Goal: Task Accomplishment & Management: Manage account settings

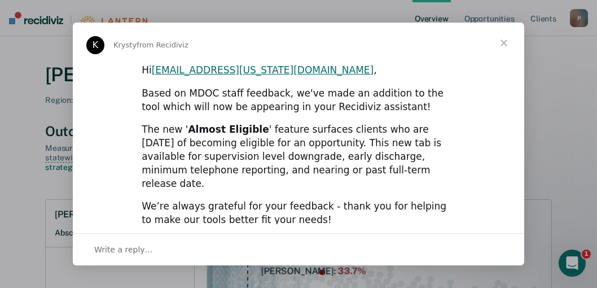
click at [505, 39] on span "Close" at bounding box center [503, 43] width 41 height 41
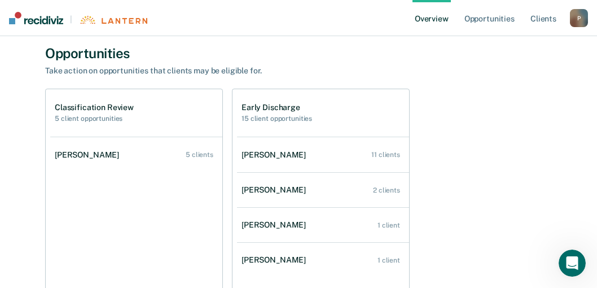
scroll to position [340, 0]
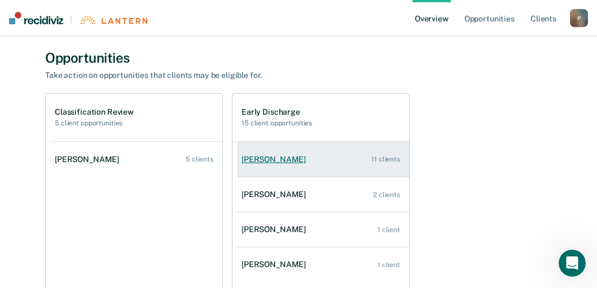
click at [277, 156] on div "[PERSON_NAME]" at bounding box center [275, 160] width 69 height 10
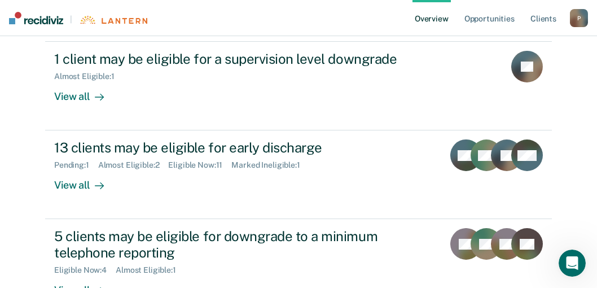
scroll to position [267, 0]
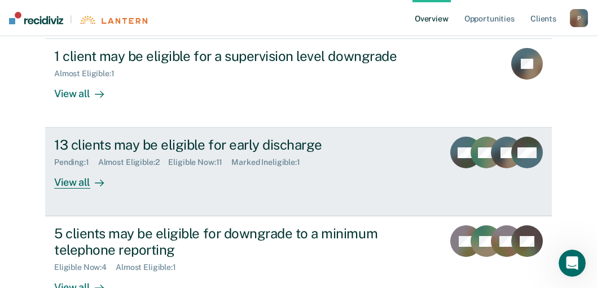
click at [84, 184] on div "View all" at bounding box center [85, 178] width 63 height 22
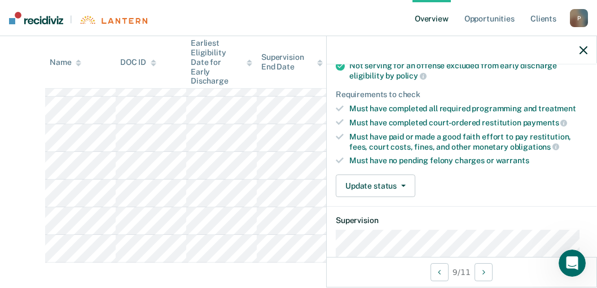
scroll to position [181, 0]
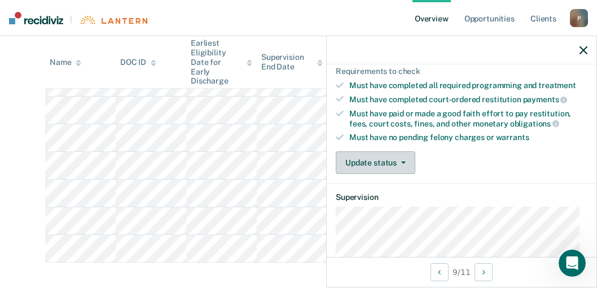
click at [385, 157] on button "Update status" at bounding box center [376, 162] width 80 height 23
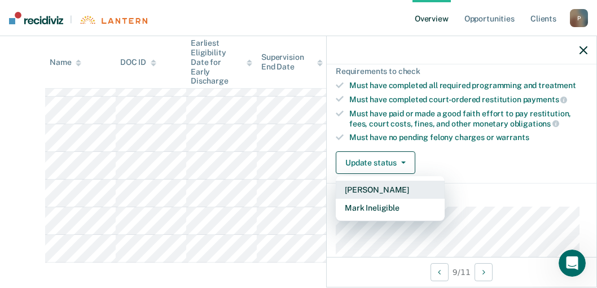
click at [386, 187] on button "[PERSON_NAME]" at bounding box center [390, 190] width 109 height 18
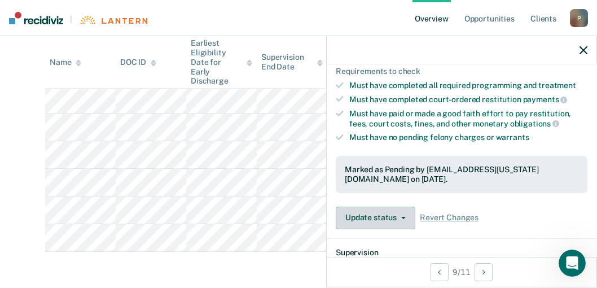
scroll to position [305, 0]
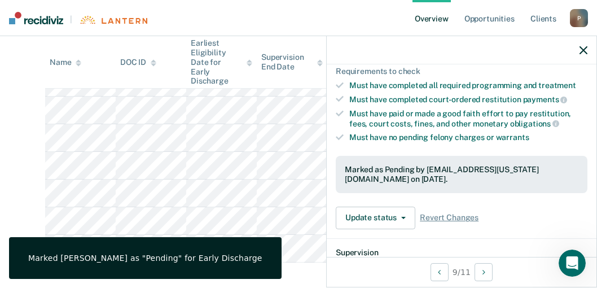
click at [425, 248] on dt "Supervision" at bounding box center [462, 253] width 252 height 10
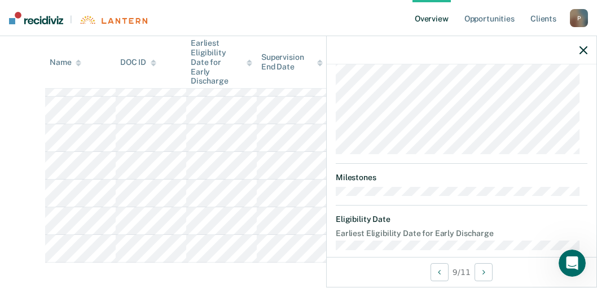
scroll to position [397, 0]
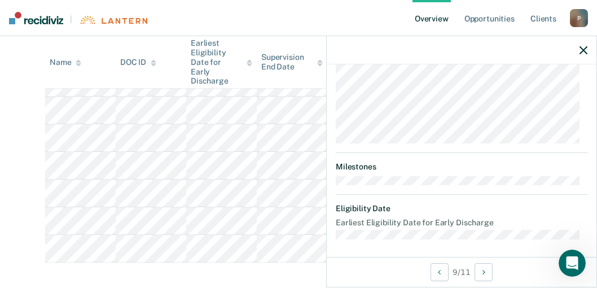
click at [584, 51] on icon "button" at bounding box center [583, 50] width 8 height 8
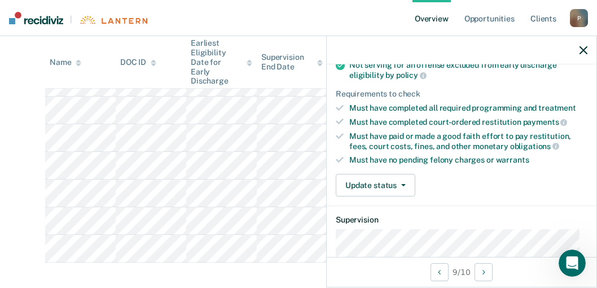
scroll to position [181, 0]
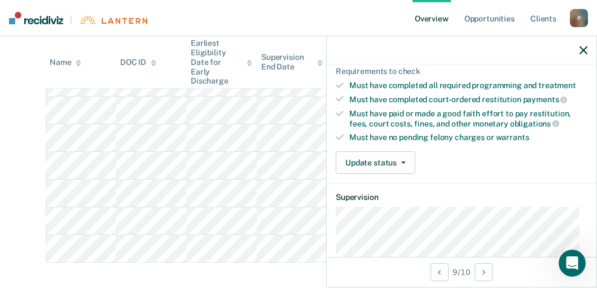
click at [372, 120] on div "Must have paid or made a good faith effort to pay restitution, fees, court cost…" at bounding box center [468, 118] width 238 height 19
click at [403, 161] on icon "button" at bounding box center [403, 162] width 5 height 2
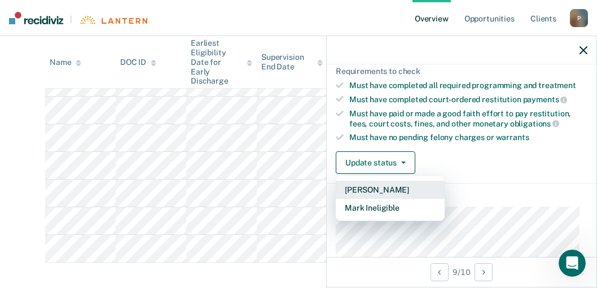
click at [385, 189] on button "[PERSON_NAME]" at bounding box center [390, 190] width 109 height 18
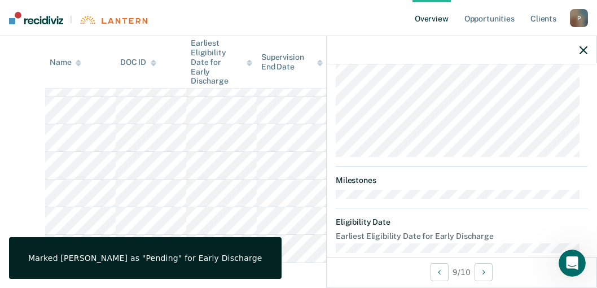
scroll to position [397, 0]
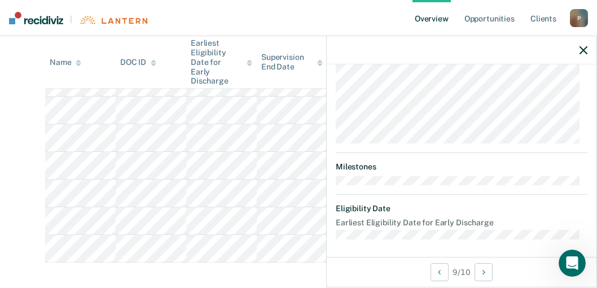
click at [580, 43] on div at bounding box center [462, 50] width 270 height 28
click at [583, 50] on icon "button" at bounding box center [583, 50] width 8 height 8
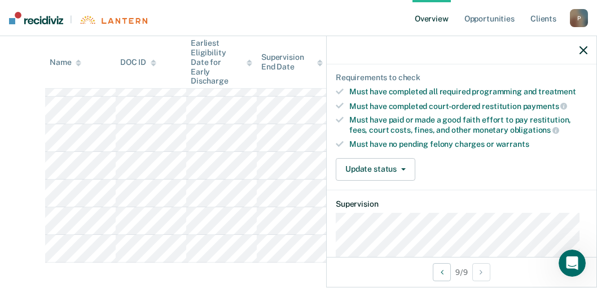
scroll to position [271, 0]
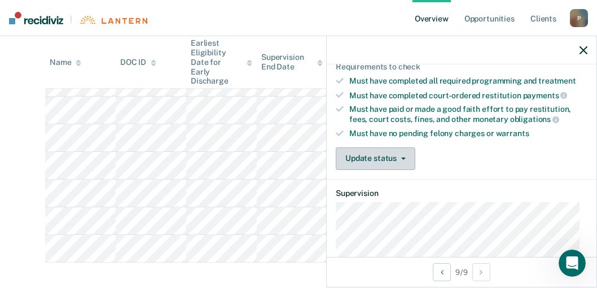
click at [404, 157] on icon "button" at bounding box center [403, 158] width 5 height 2
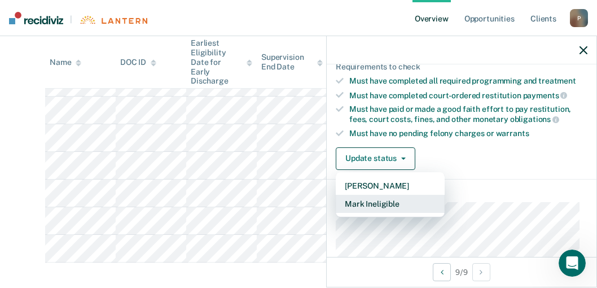
click at [393, 197] on button "Mark Ineligible" at bounding box center [390, 204] width 109 height 18
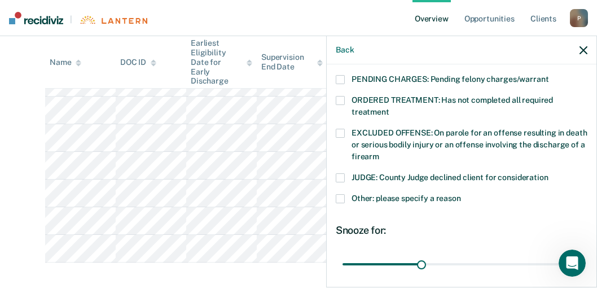
scroll to position [384, 0]
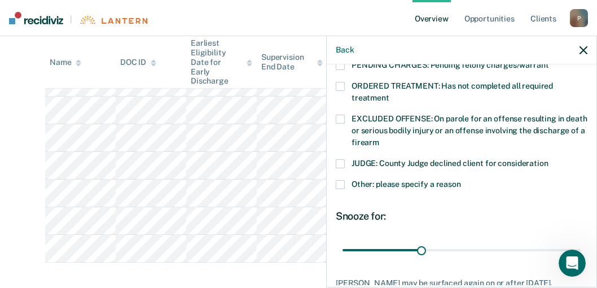
click at [339, 180] on span at bounding box center [340, 184] width 9 height 9
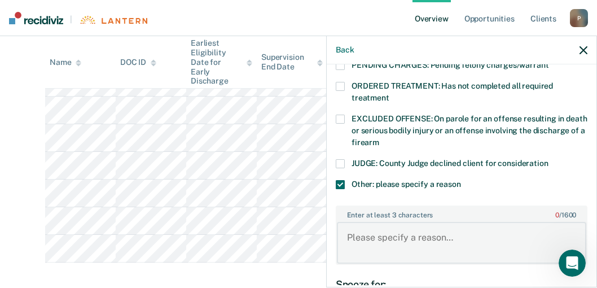
click at [383, 226] on textarea "Enter at least 3 characters 0 / 1600" at bounding box center [461, 243] width 249 height 42
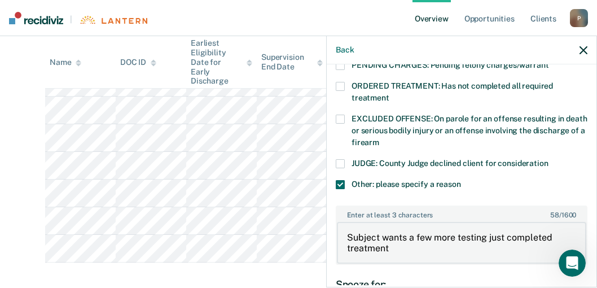
type textarea "Subject wants a few more testing just completed treatment"
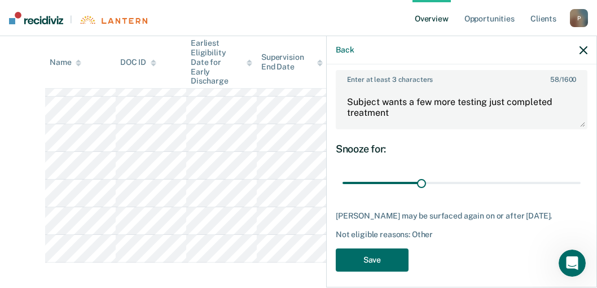
scroll to position [520, 0]
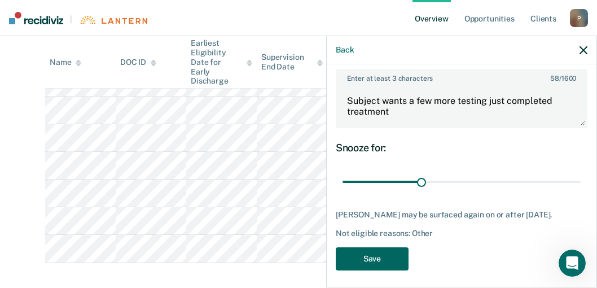
click at [375, 251] on button "Save" at bounding box center [372, 258] width 73 height 23
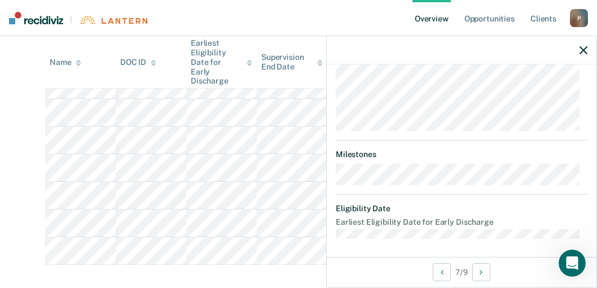
scroll to position [249, 0]
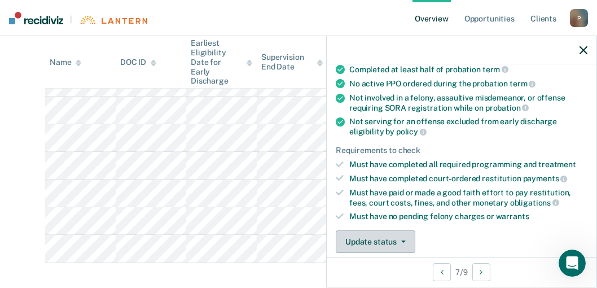
click at [389, 240] on button "Update status" at bounding box center [376, 241] width 80 height 23
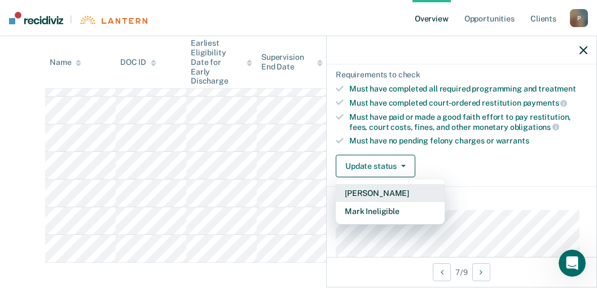
scroll to position [178, 0]
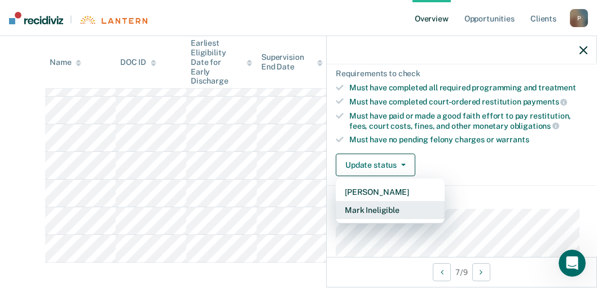
click at [380, 206] on button "Mark Ineligible" at bounding box center [390, 210] width 109 height 18
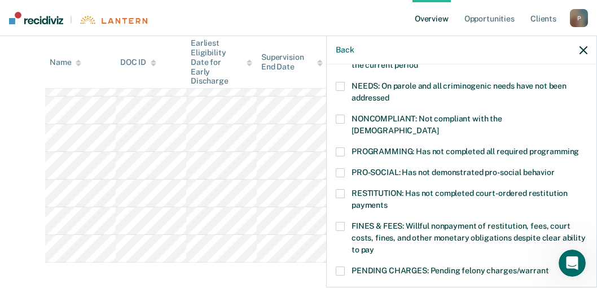
click at [341, 147] on span at bounding box center [340, 151] width 9 height 9
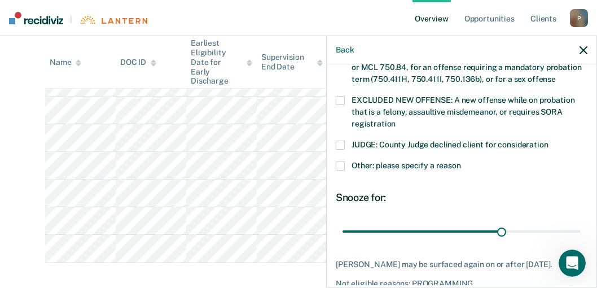
type input "61"
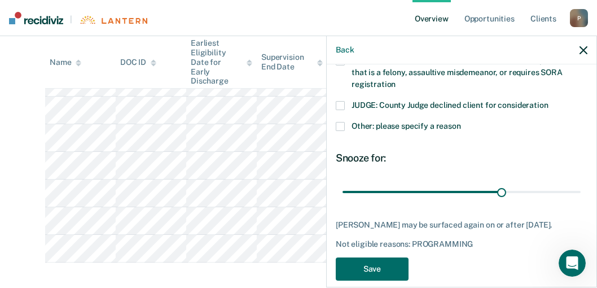
scroll to position [487, 0]
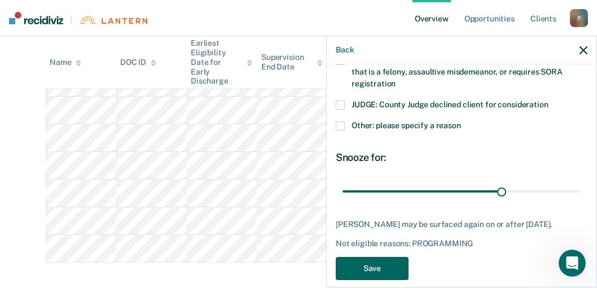
click at [400, 257] on button "Save" at bounding box center [372, 268] width 73 height 23
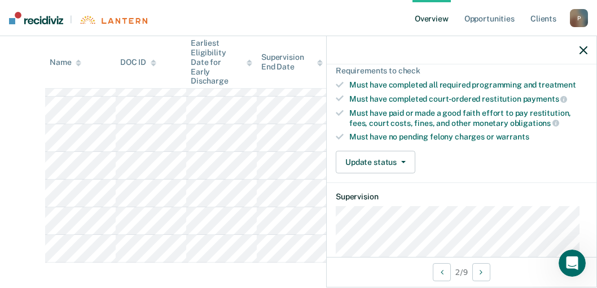
scroll to position [174, 0]
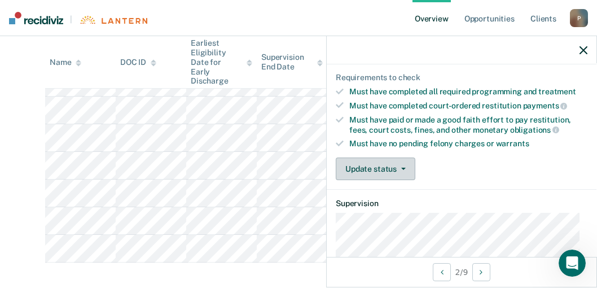
click at [394, 168] on button "Update status" at bounding box center [376, 168] width 80 height 23
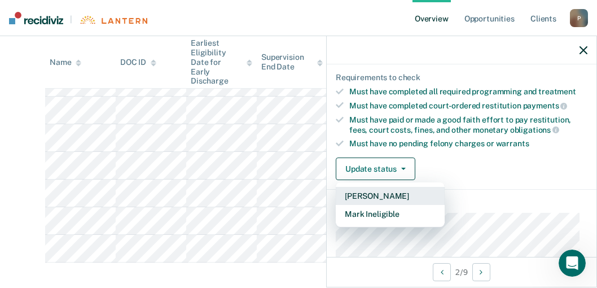
click at [402, 192] on button "[PERSON_NAME]" at bounding box center [390, 196] width 109 height 18
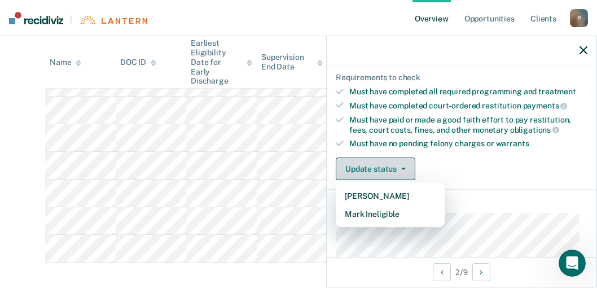
scroll to position [194, 0]
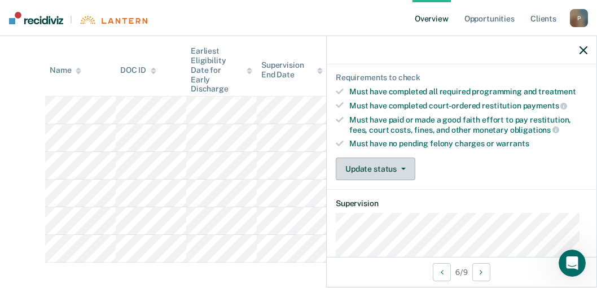
click at [388, 165] on button "Update status" at bounding box center [376, 168] width 80 height 23
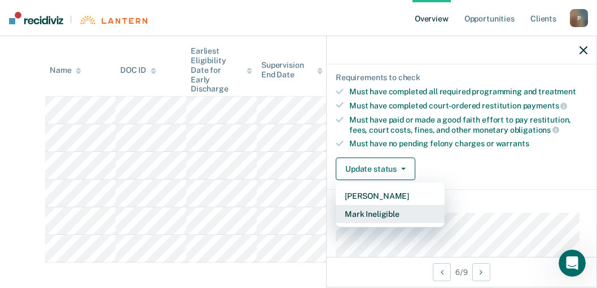
click at [393, 212] on button "Mark Ineligible" at bounding box center [390, 214] width 109 height 18
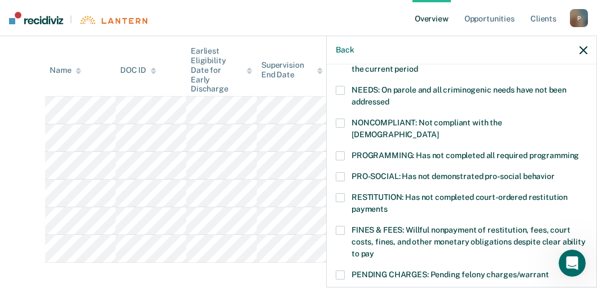
click at [341, 193] on span at bounding box center [340, 197] width 9 height 9
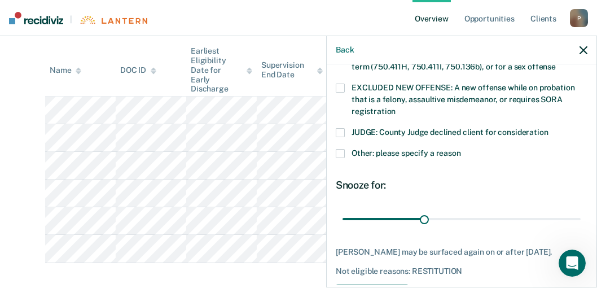
scroll to position [460, 0]
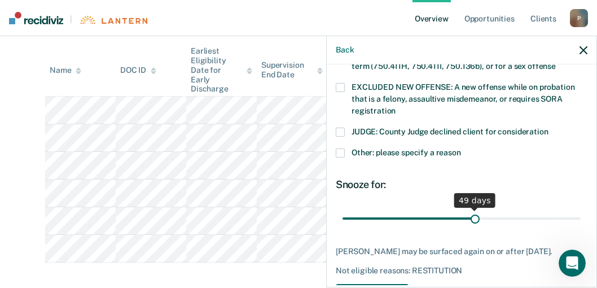
click at [469, 209] on input "range" at bounding box center [461, 219] width 238 height 20
type input "59"
click at [496, 209] on input "range" at bounding box center [461, 219] width 238 height 20
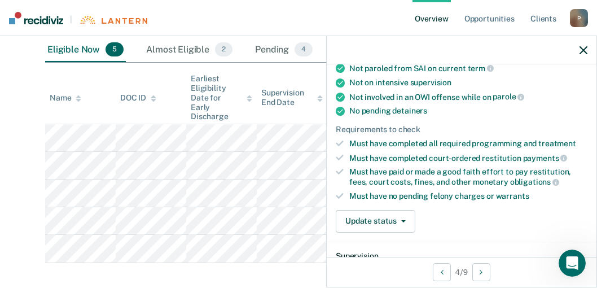
scroll to position [206, 0]
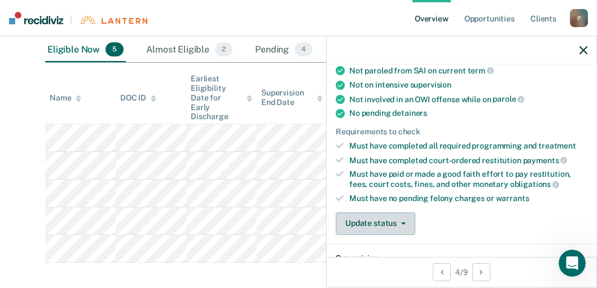
click at [382, 221] on button "Update status" at bounding box center [376, 223] width 80 height 23
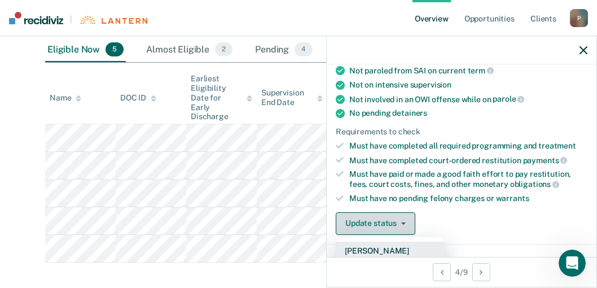
click at [388, 249] on button "[PERSON_NAME]" at bounding box center [390, 250] width 109 height 18
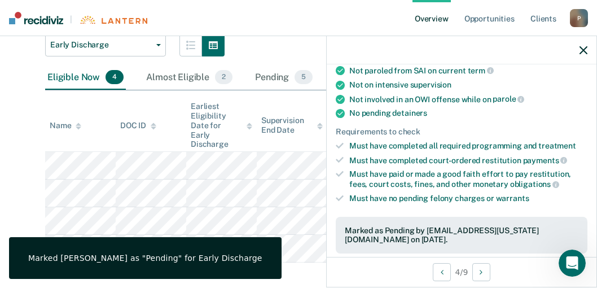
click at [311, 276] on main "[PERSON_NAME] Overview / [PERSON_NAME] Profile / Early Discharge [PERSON_NAME],…" at bounding box center [298, 97] width 597 height 401
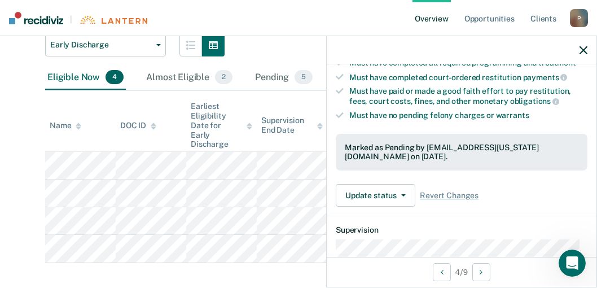
scroll to position [301, 0]
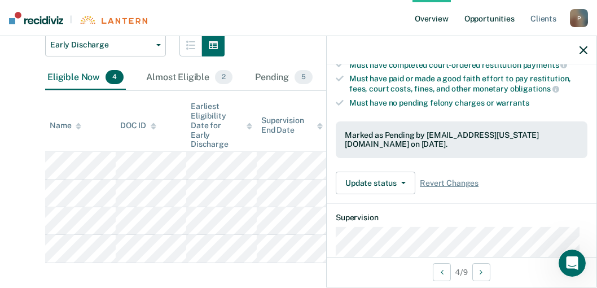
click at [487, 20] on link "Opportunities" at bounding box center [489, 18] width 55 height 36
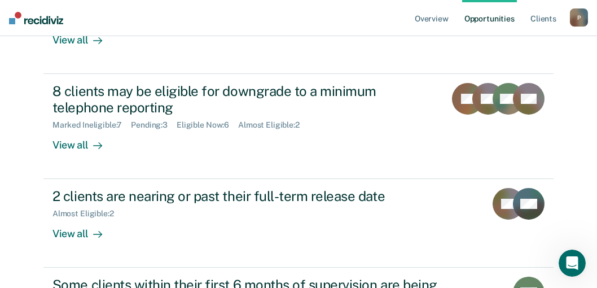
scroll to position [316, 0]
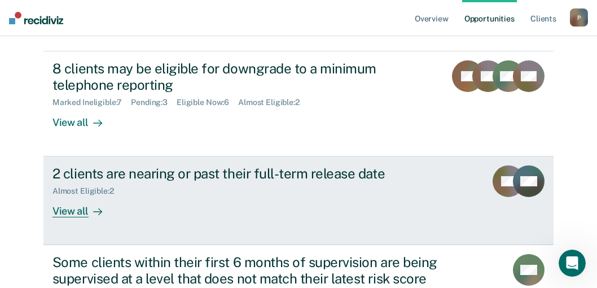
click at [56, 210] on div "View all" at bounding box center [83, 207] width 63 height 22
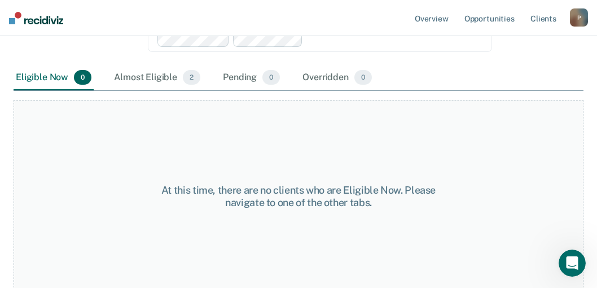
scroll to position [161, 0]
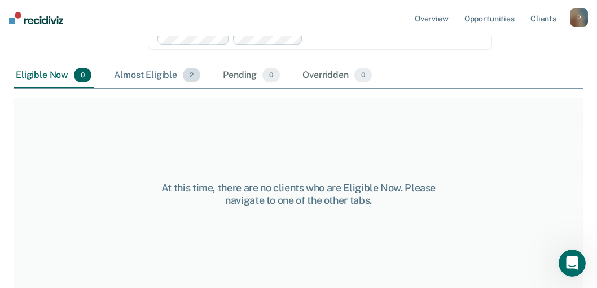
click at [162, 76] on div "Almost Eligible 2" at bounding box center [157, 75] width 91 height 25
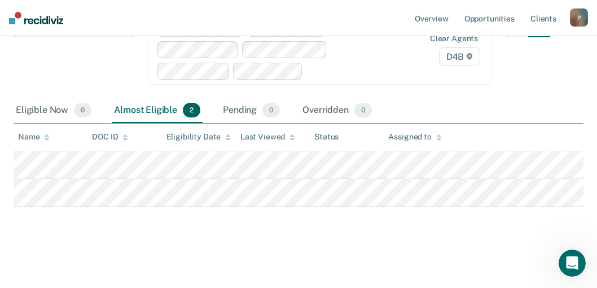
scroll to position [124, 0]
